Goal: Find specific page/section: Find specific page/section

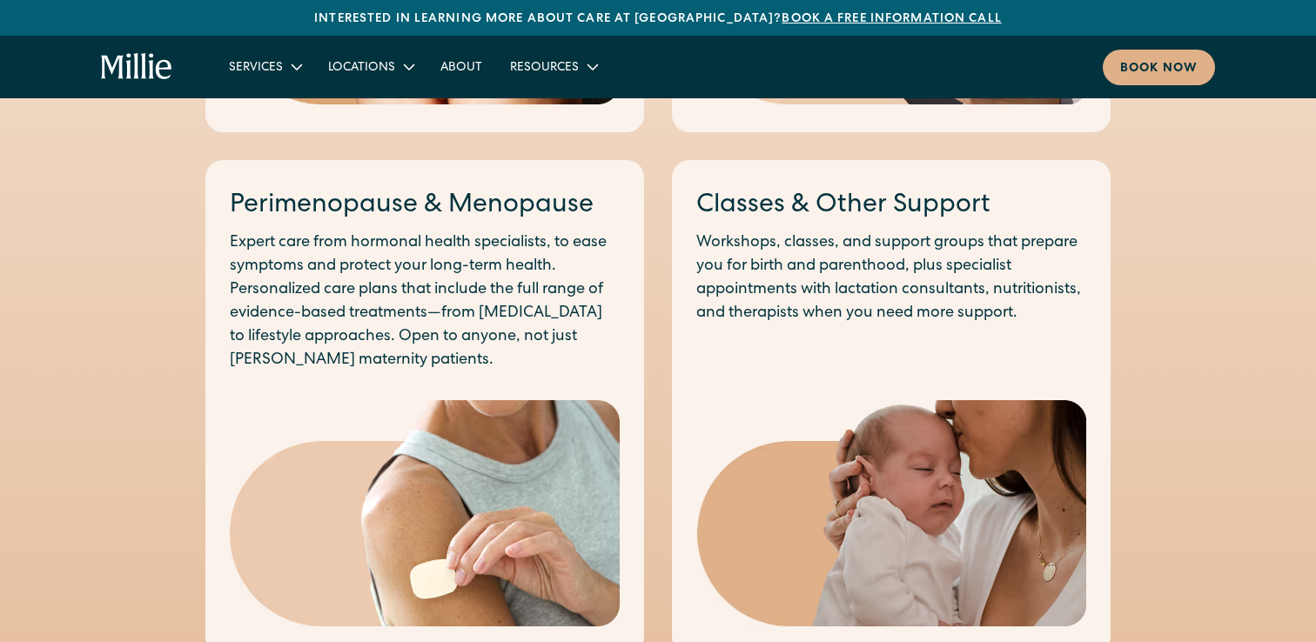
scroll to position [1453, 0]
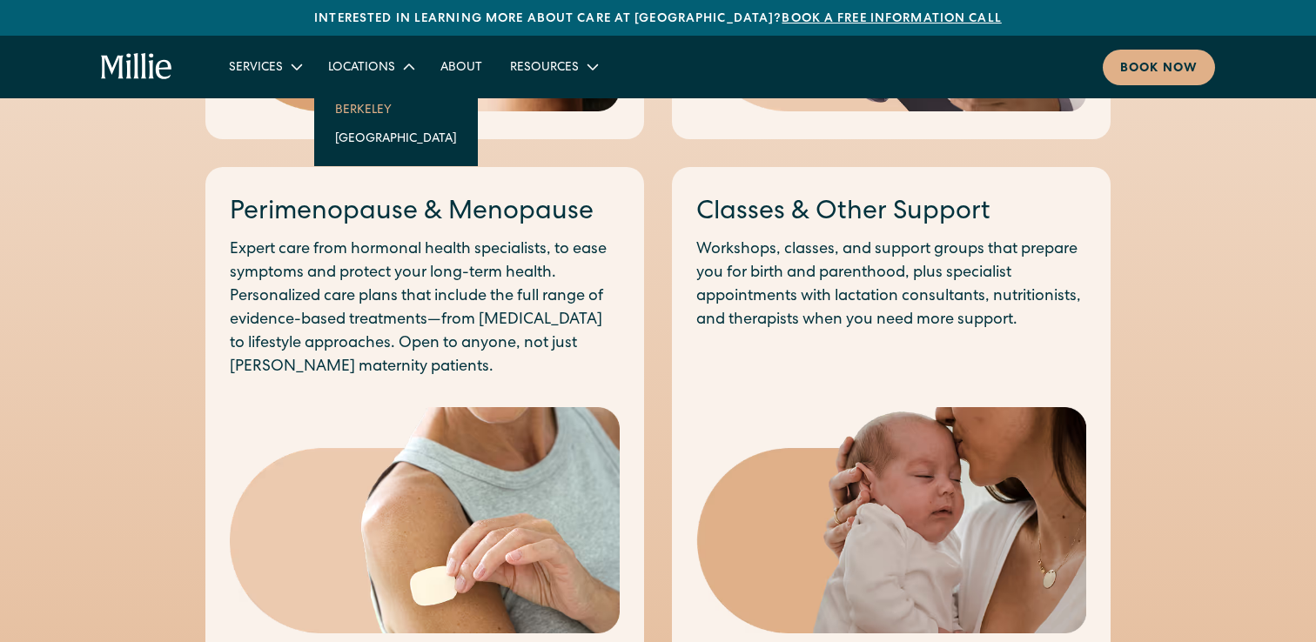
click at [367, 111] on link "Berkeley" at bounding box center [396, 109] width 150 height 29
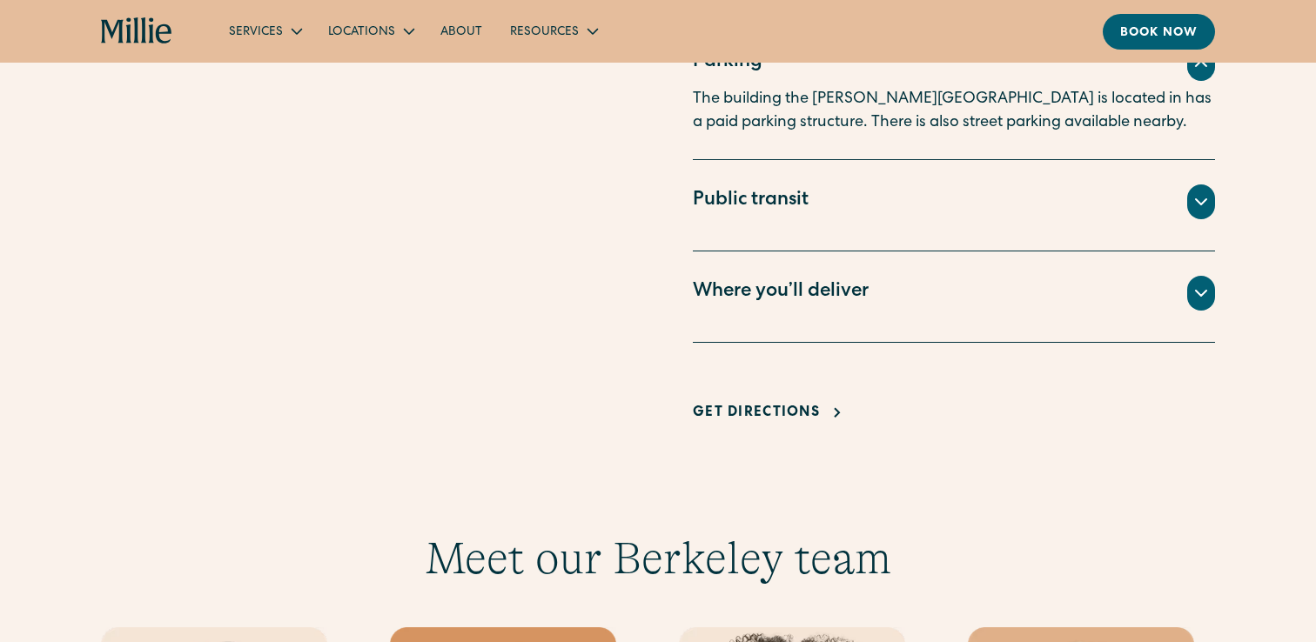
scroll to position [1273, 0]
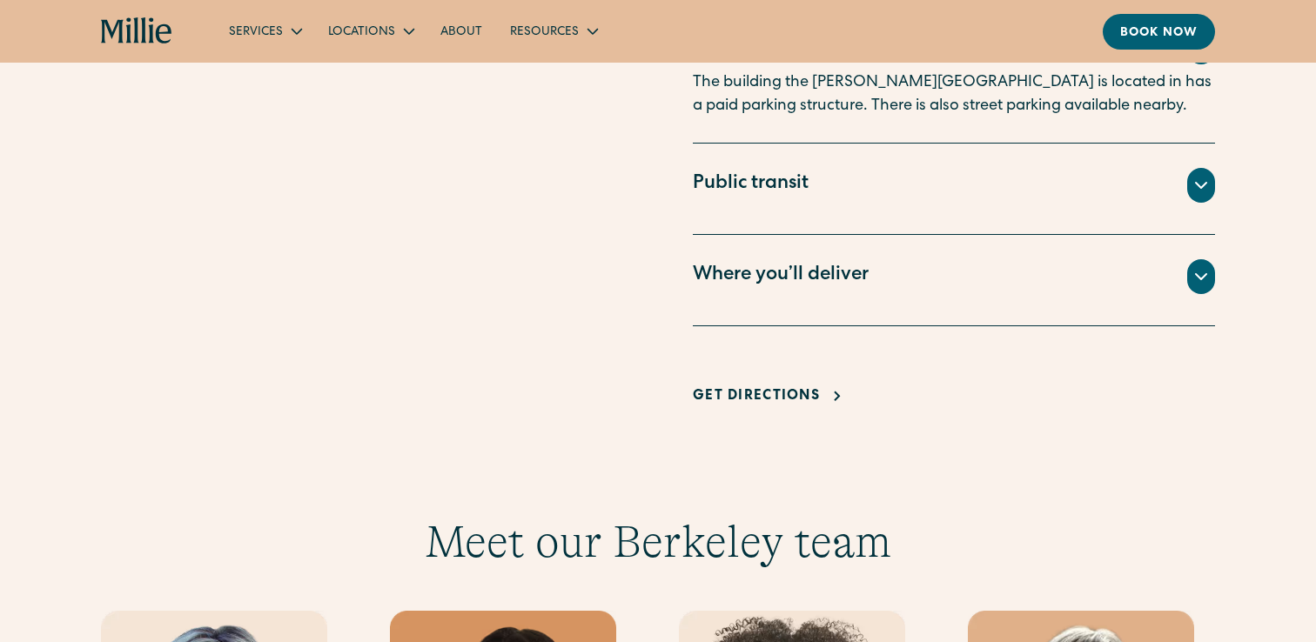
click at [846, 271] on div "Where you’ll deliver" at bounding box center [781, 276] width 176 height 29
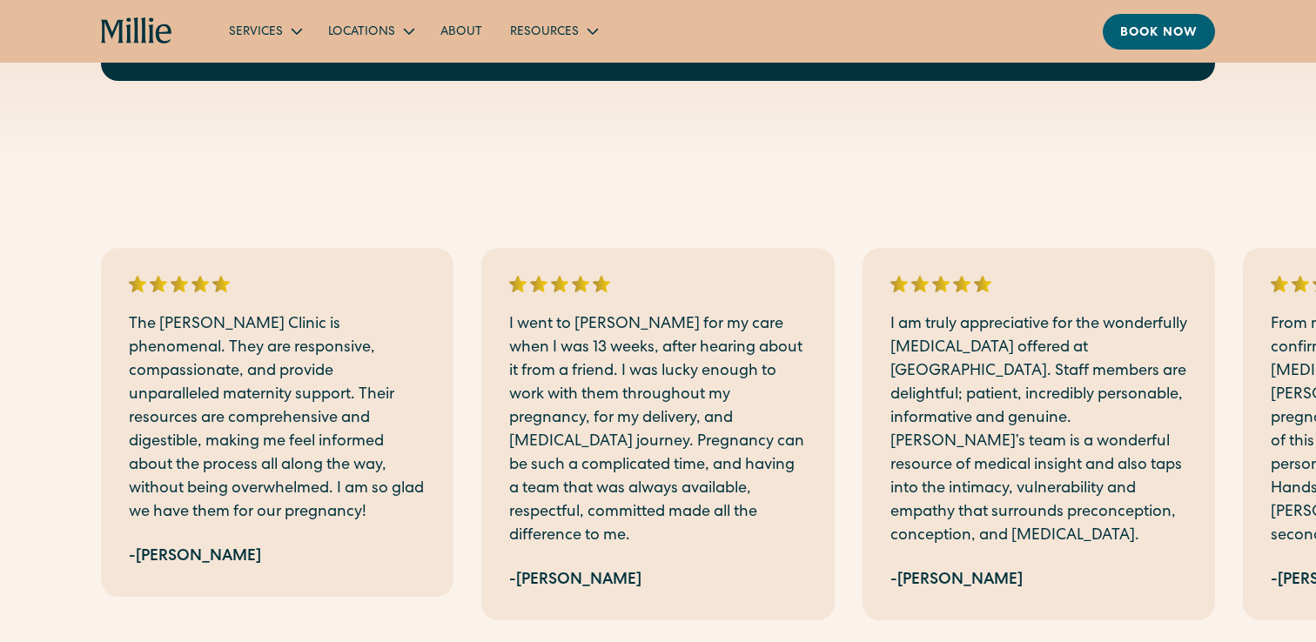
scroll to position [3845, 0]
